Goal: Navigation & Orientation: Find specific page/section

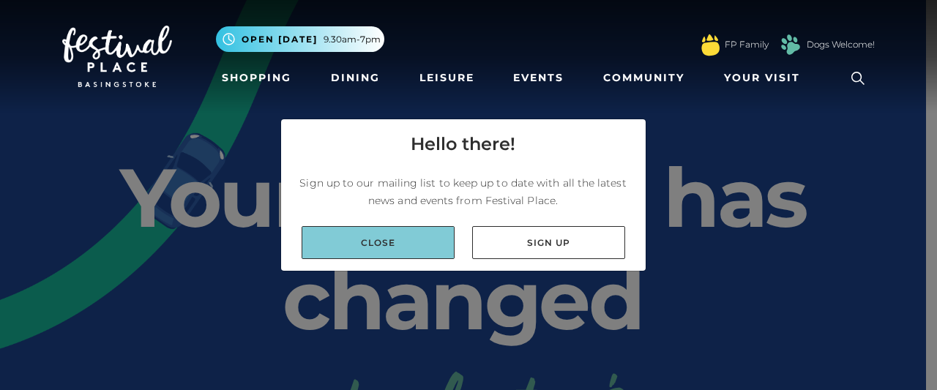
click at [426, 246] on link "Close" at bounding box center [378, 242] width 153 height 33
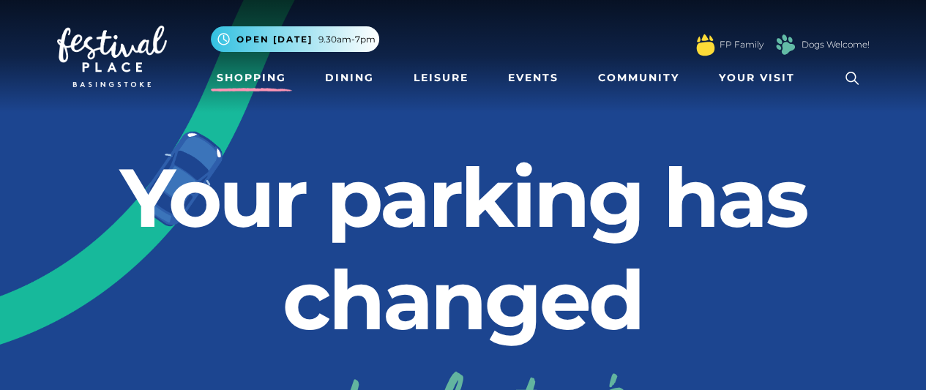
click at [265, 81] on link "Shopping" at bounding box center [251, 77] width 81 height 27
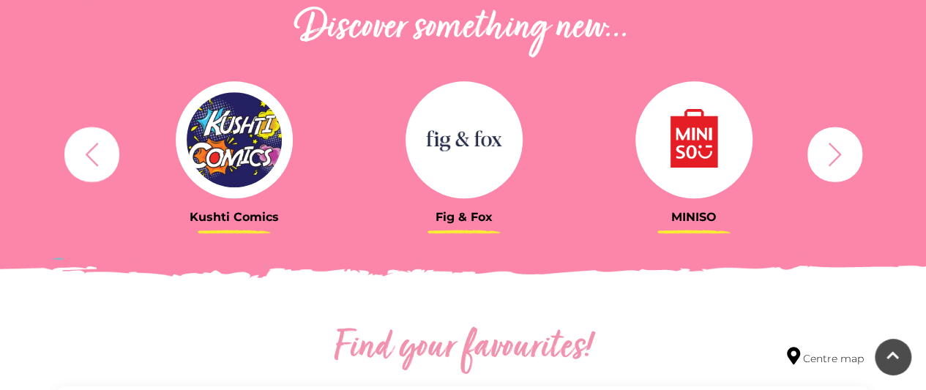
scroll to position [545, 0]
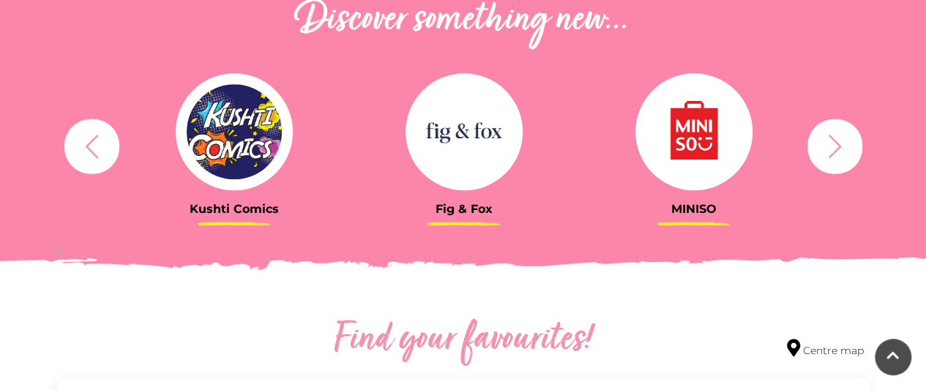
click at [824, 151] on icon "button" at bounding box center [835, 146] width 27 height 27
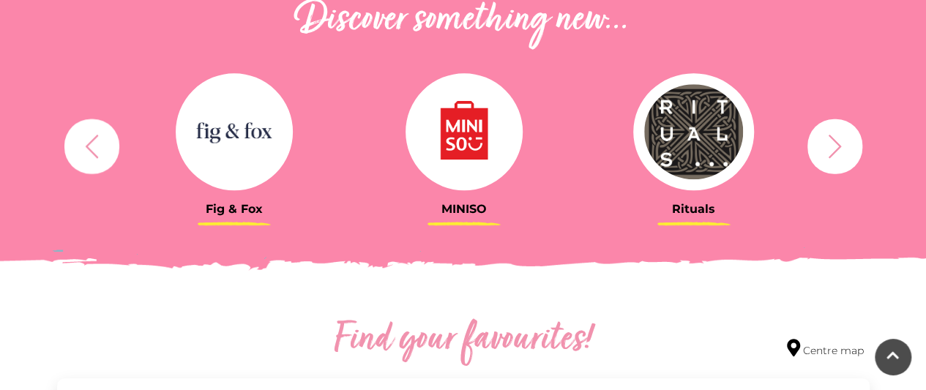
click at [824, 151] on icon "button" at bounding box center [835, 146] width 27 height 27
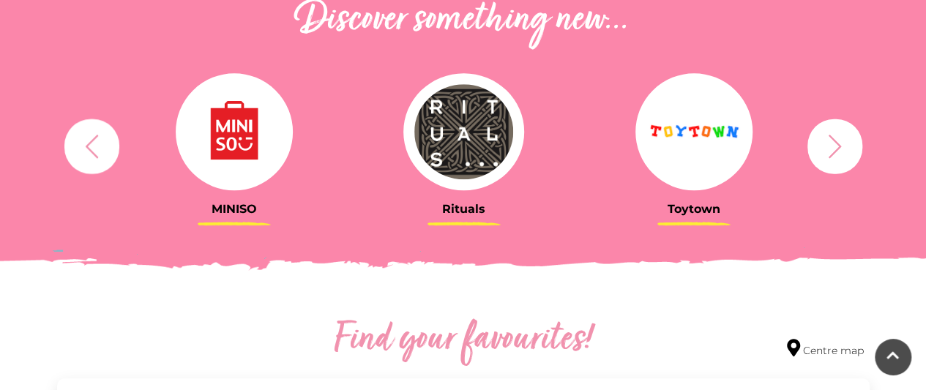
click at [824, 151] on icon "button" at bounding box center [835, 146] width 27 height 27
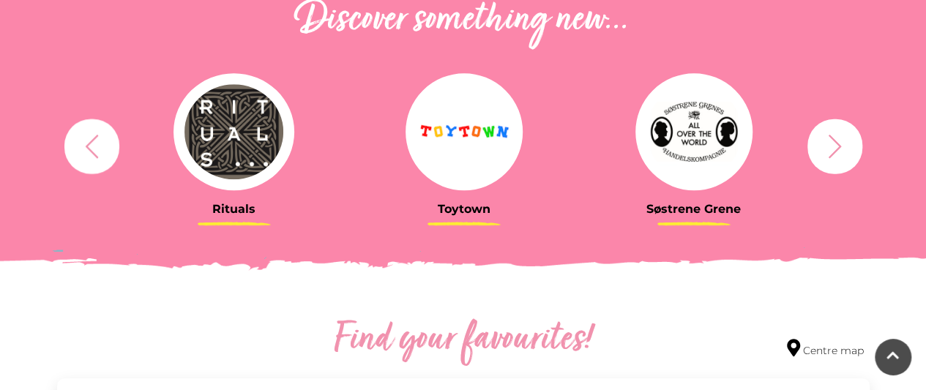
click at [824, 151] on icon "button" at bounding box center [835, 146] width 27 height 27
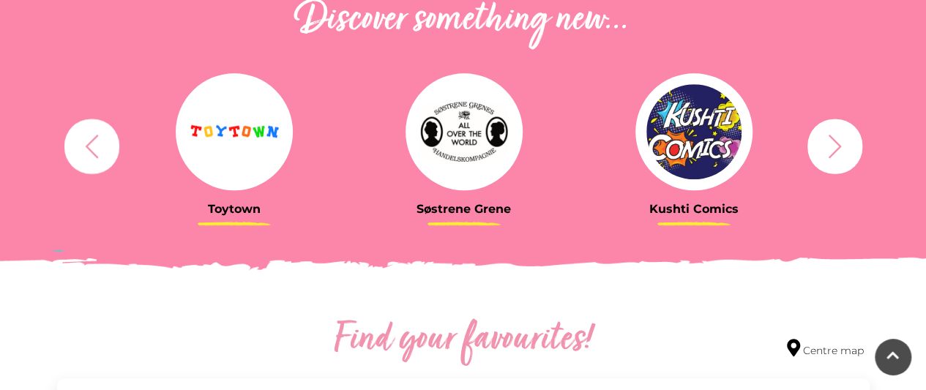
click at [833, 150] on icon "button" at bounding box center [835, 146] width 27 height 27
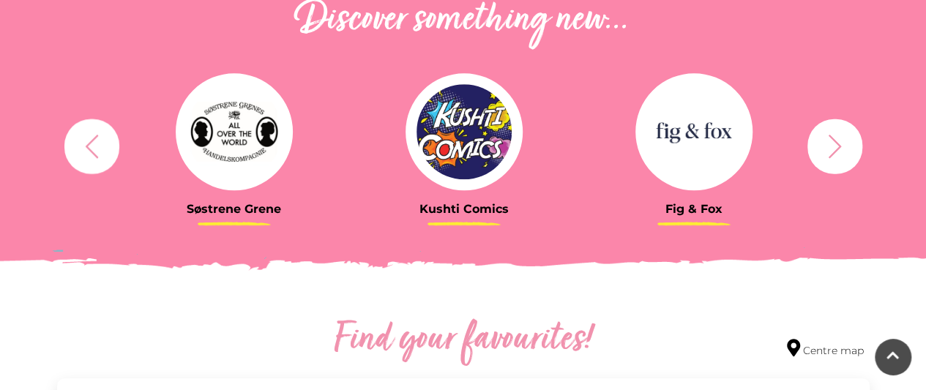
scroll to position [907, 0]
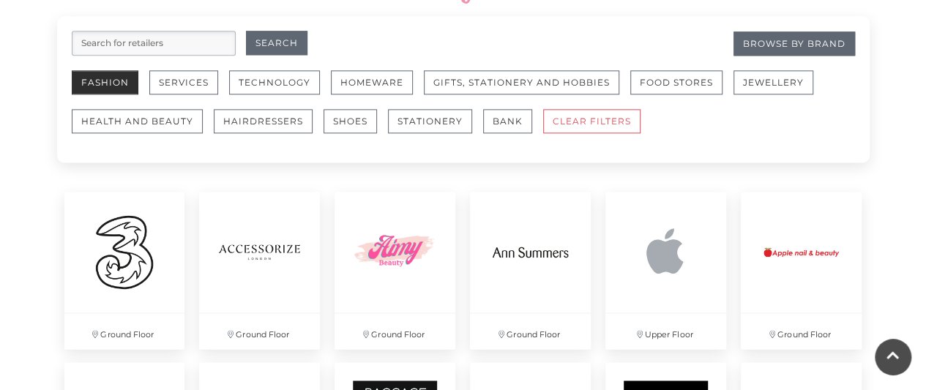
click at [100, 83] on button "Fashion" at bounding box center [105, 82] width 67 height 24
